Goal: Find contact information: Find contact information

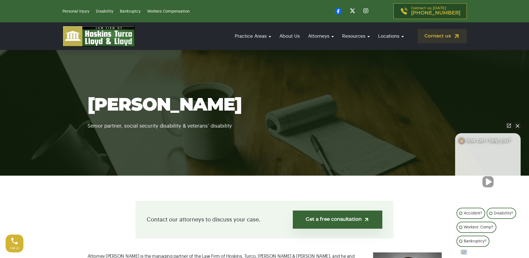
click at [454, 44] on div "Practice Areas Personal Injury Car Accident [MEDICAL_DATA] [MEDICAL_DATA] [MEDI…" at bounding box center [264, 36] width 411 height 21
drag, startPoint x: 454, startPoint y: 44, endPoint x: 452, endPoint y: 21, distance: 23.4
click at [452, 21] on header "Personal Injury Disability Bankruptcy Workers Compensation Contact us [DATE] [P…" at bounding box center [264, 25] width 529 height 50
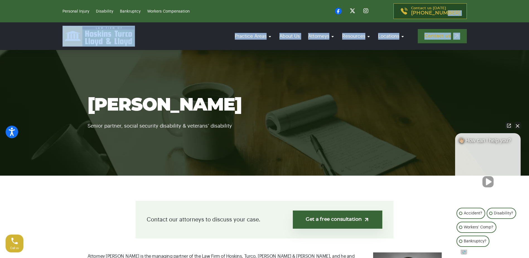
drag, startPoint x: 452, startPoint y: 21, endPoint x: 449, endPoint y: 29, distance: 9.2
click at [449, 29] on link "Contact us" at bounding box center [442, 36] width 49 height 14
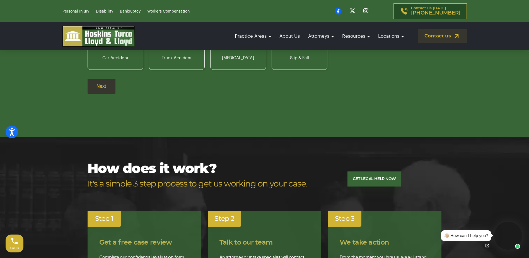
scroll to position [864, 0]
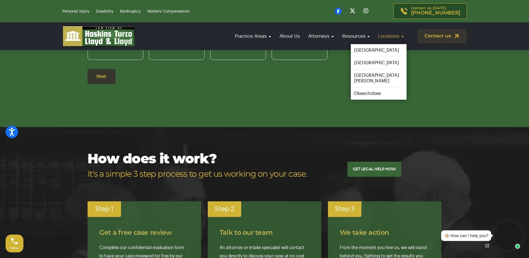
click at [378, 41] on link "Locations" at bounding box center [390, 36] width 31 height 16
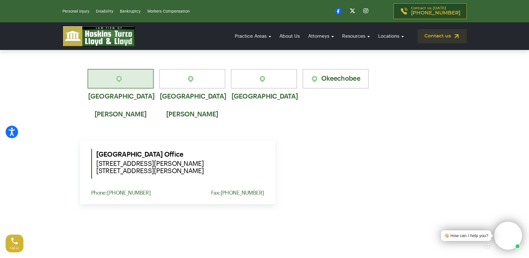
scroll to position [362, 0]
